Goal: Task Accomplishment & Management: Use online tool/utility

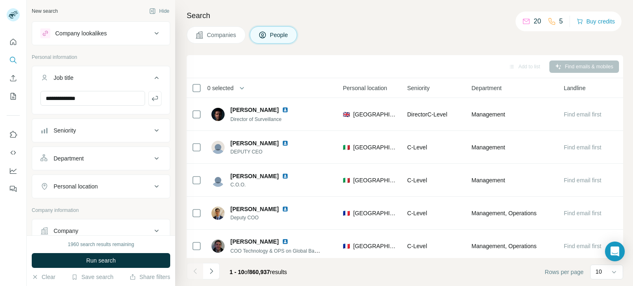
click at [224, 51] on div "Search Companies People Add to list Find emails & mobiles 0 selected People Com…" at bounding box center [404, 143] width 458 height 286
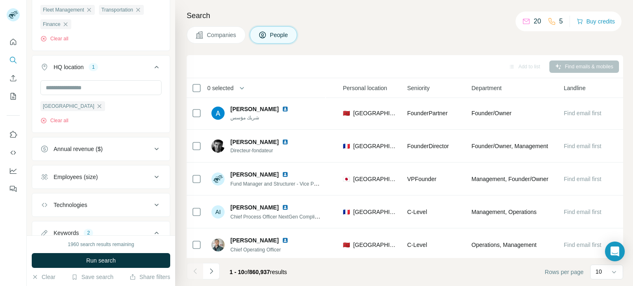
scroll to position [0, 277]
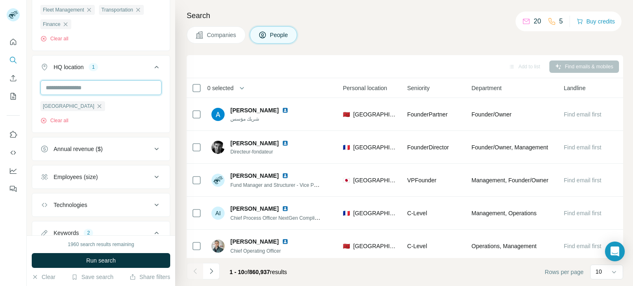
click at [90, 90] on input "text" at bounding box center [100, 87] width 121 height 15
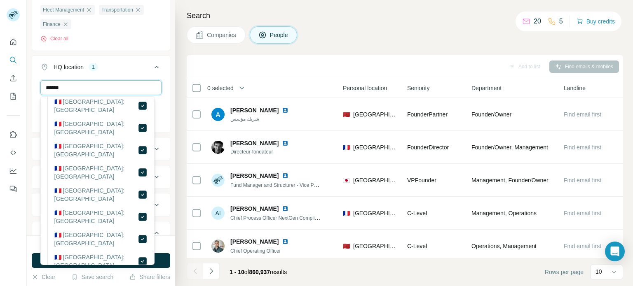
scroll to position [0, 0]
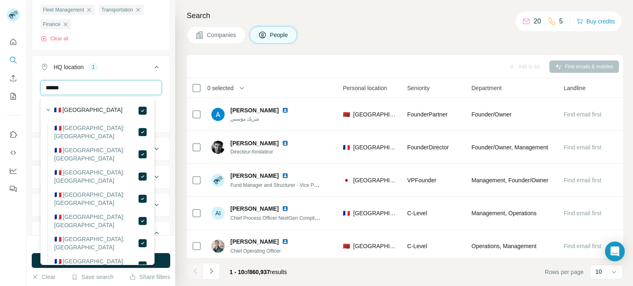
type input "******"
click at [100, 107] on div "🇫🇷 [GEOGRAPHIC_DATA]" at bounding box center [101, 111] width 94 height 10
click at [87, 110] on div "🇫🇷 [GEOGRAPHIC_DATA]" at bounding box center [101, 111] width 94 height 10
click at [49, 111] on icon "button" at bounding box center [48, 110] width 8 height 8
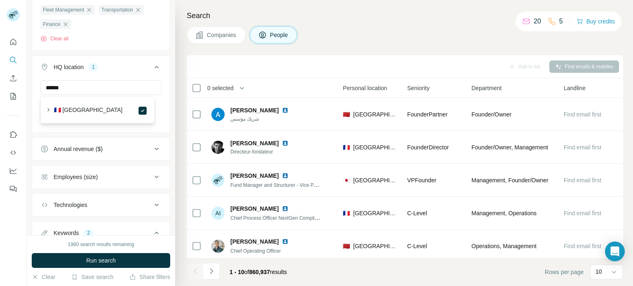
click at [157, 80] on div "****** [GEOGRAPHIC_DATA] Clear all" at bounding box center [101, 105] width 138 height 51
click at [189, 60] on div "Add to list Find emails & mobiles" at bounding box center [405, 66] width 436 height 23
click at [402, 17] on h4 "Search" at bounding box center [405, 16] width 436 height 12
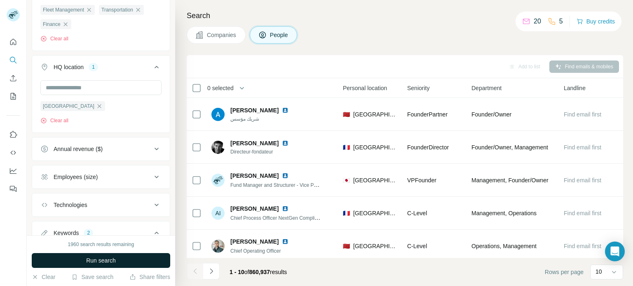
click at [97, 262] on span "Run search" at bounding box center [101, 261] width 30 height 8
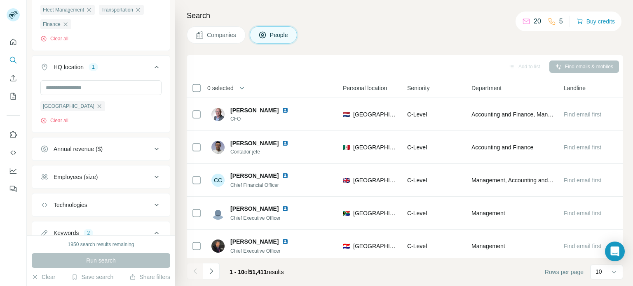
scroll to position [0, 277]
click at [213, 273] on icon "Navigate to next page" at bounding box center [211, 271] width 8 height 8
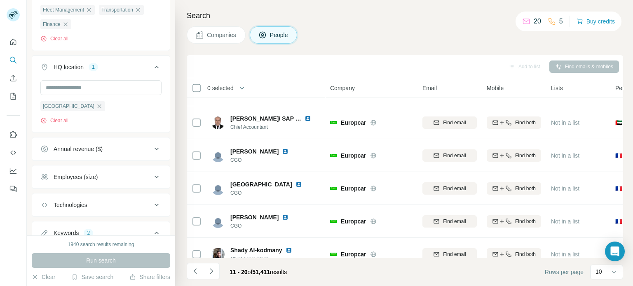
scroll to position [173, 0]
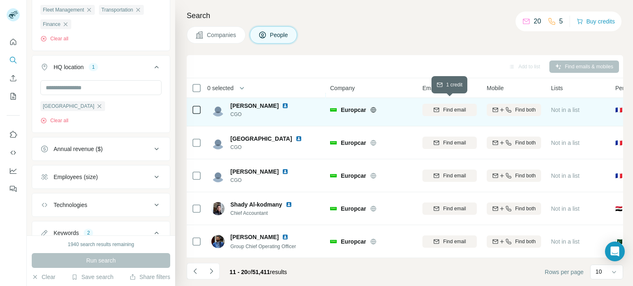
click at [461, 104] on button "Find email" at bounding box center [449, 110] width 54 height 12
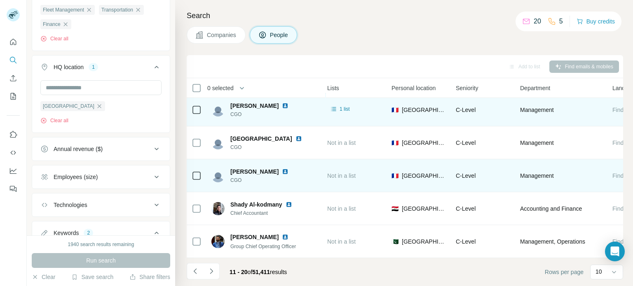
scroll to position [173, 277]
